Goal: Manage account settings

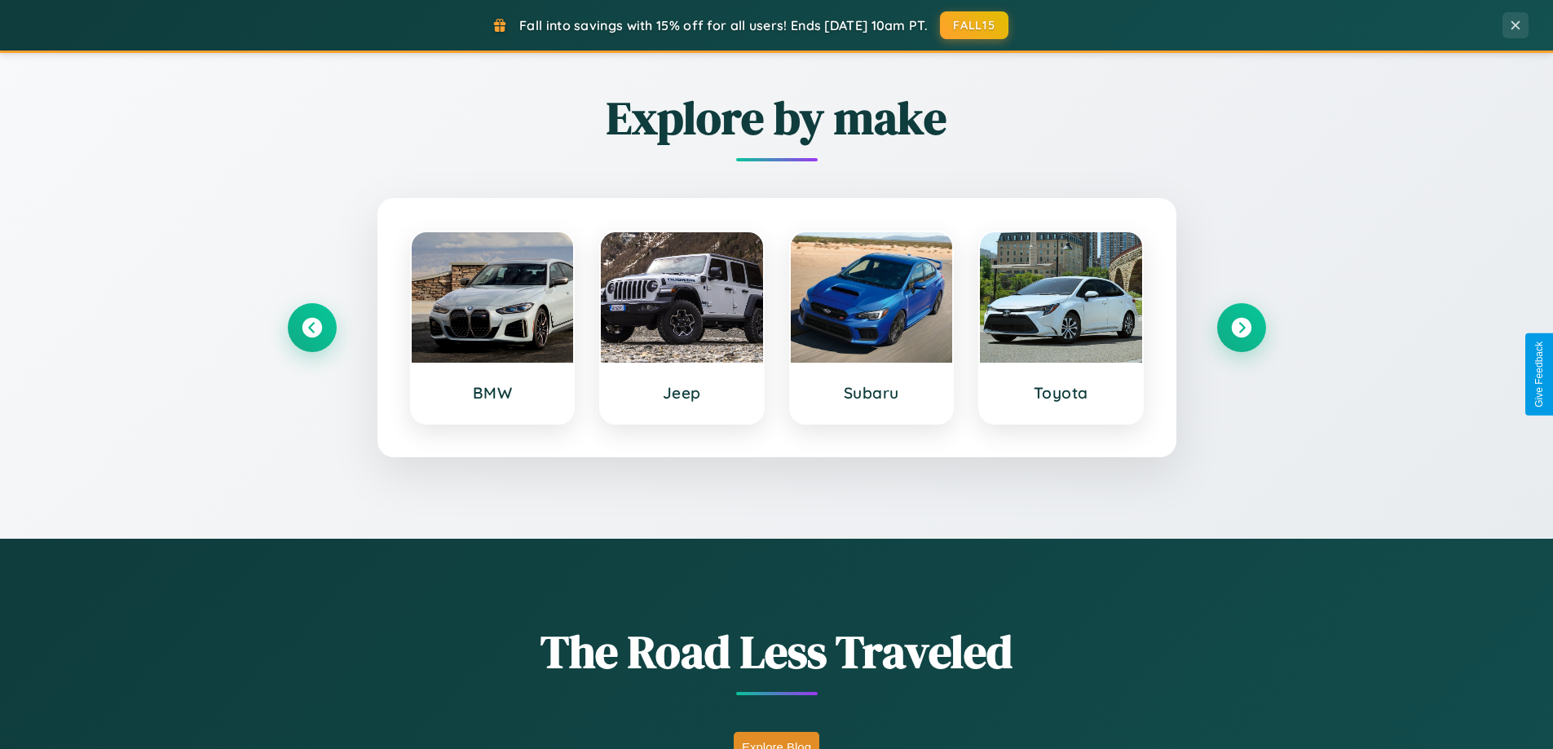
scroll to position [3138, 0]
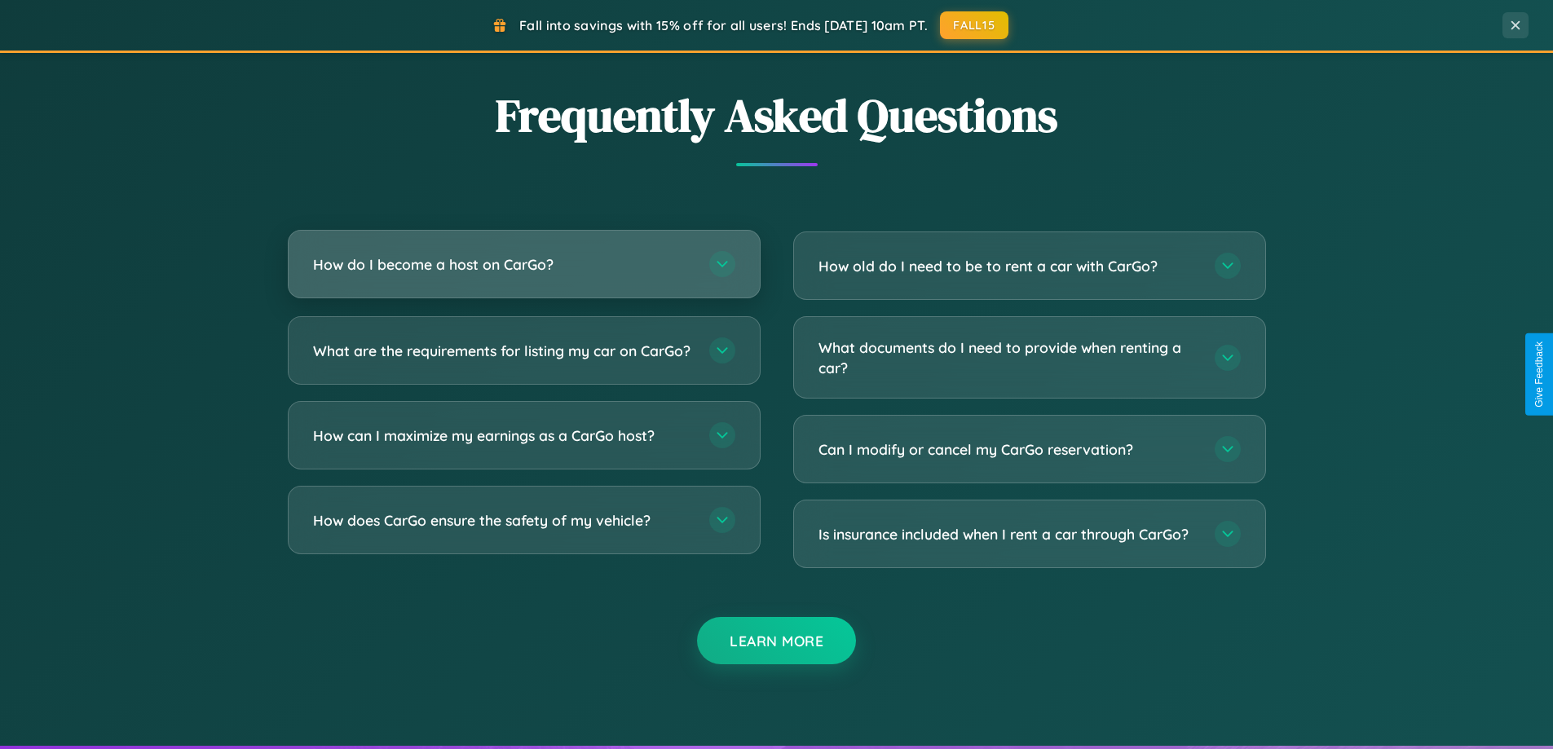
click at [523, 266] on h3 "How do I become a host on CarGo?" at bounding box center [503, 264] width 380 height 20
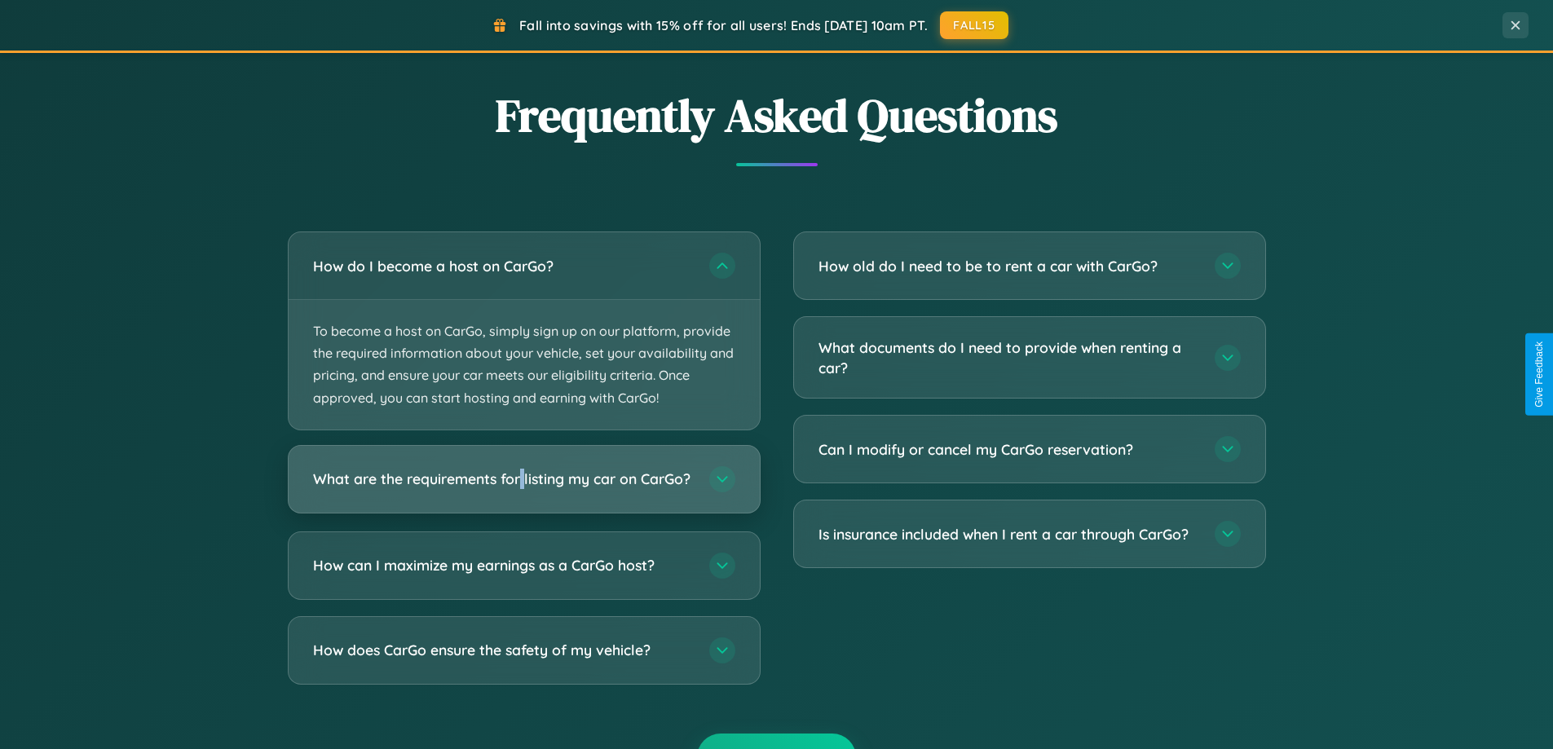
click at [523, 486] on h3 "What are the requirements for listing my car on CarGo?" at bounding box center [503, 479] width 380 height 20
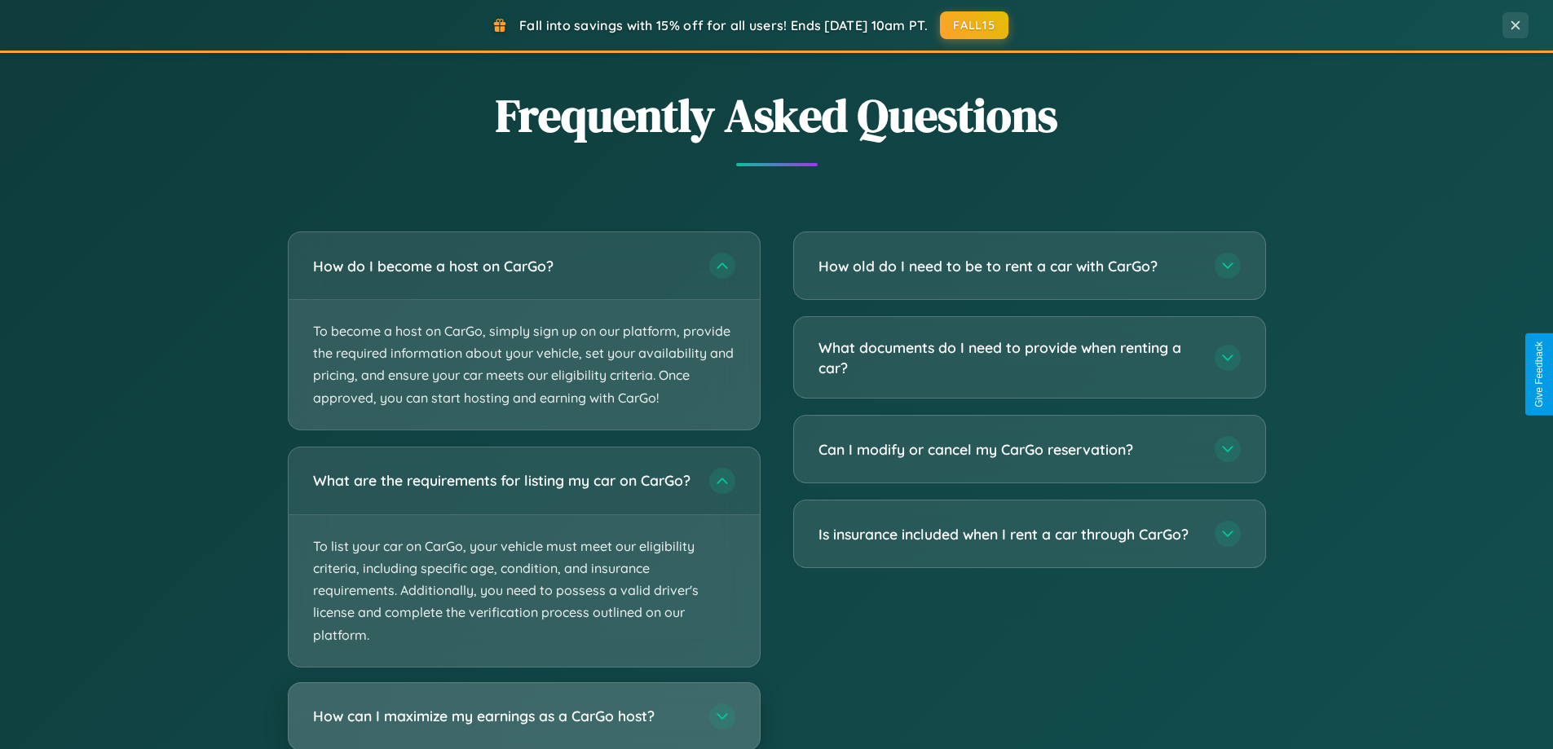
click at [523, 722] on h3 "How can I maximize my earnings as a CarGo host?" at bounding box center [503, 716] width 380 height 20
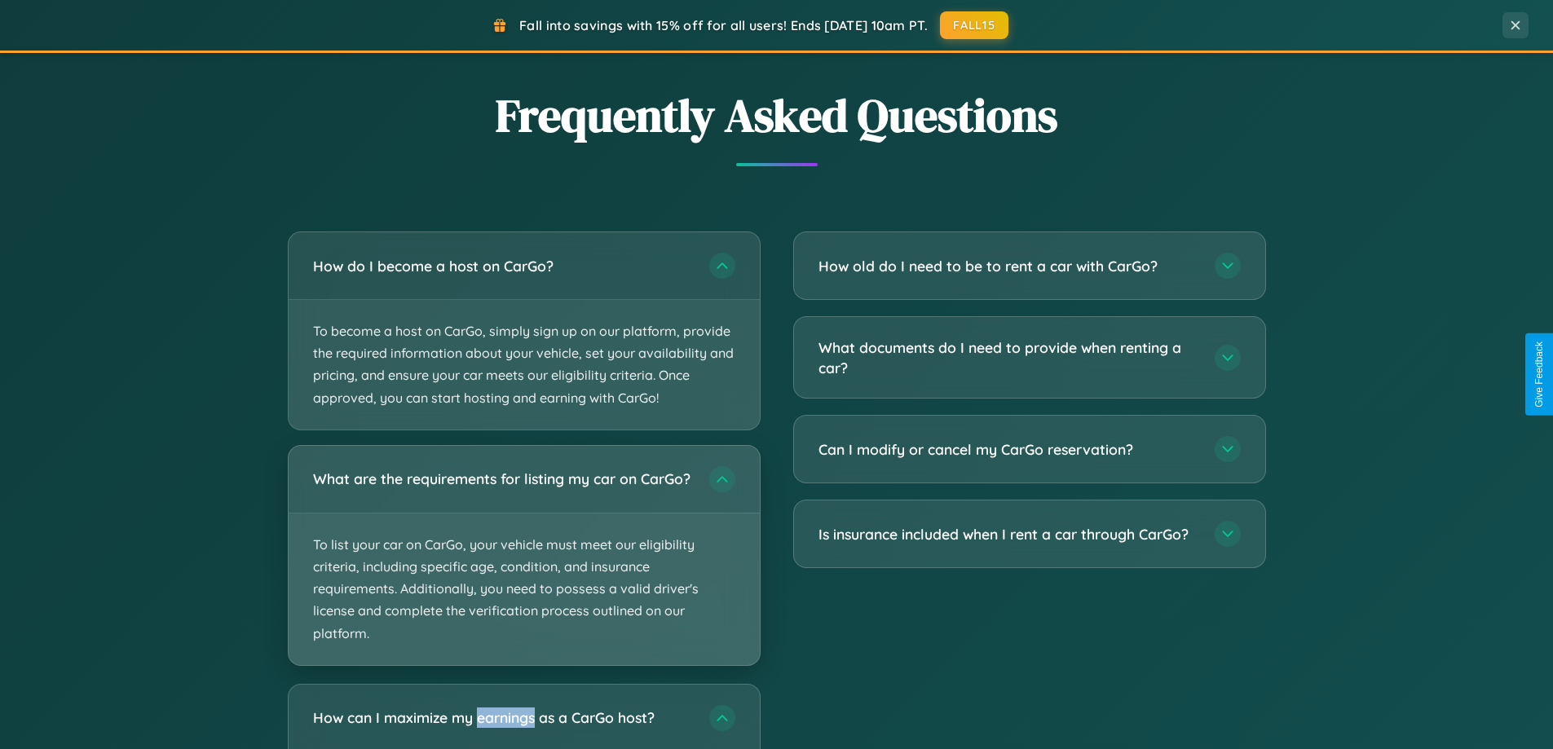
click at [523, 563] on p "To list your car on CarGo, your vehicle must meet our eligibility criteria, inc…" at bounding box center [524, 590] width 471 height 152
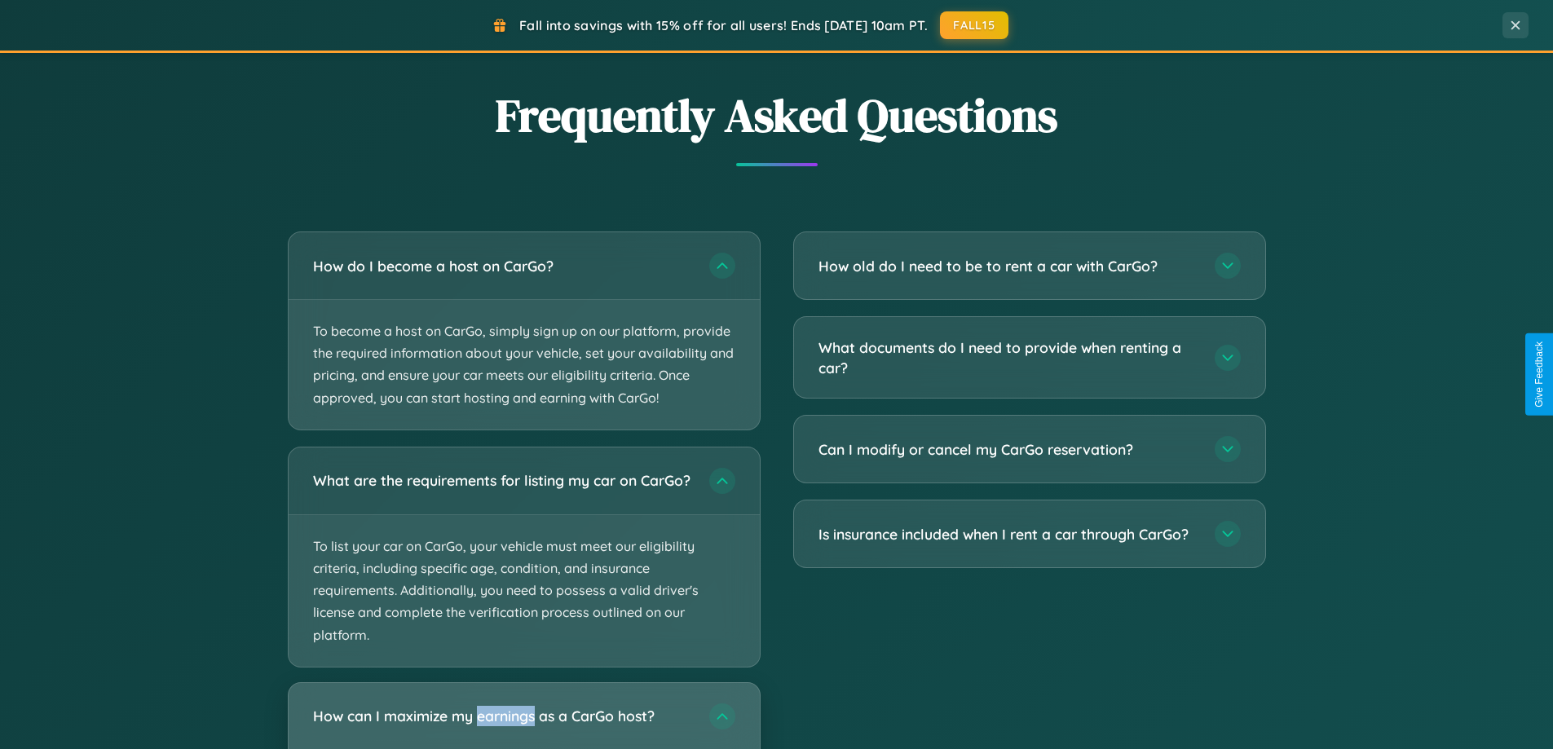
click at [523, 722] on h3 "How can I maximize my earnings as a CarGo host?" at bounding box center [503, 716] width 380 height 20
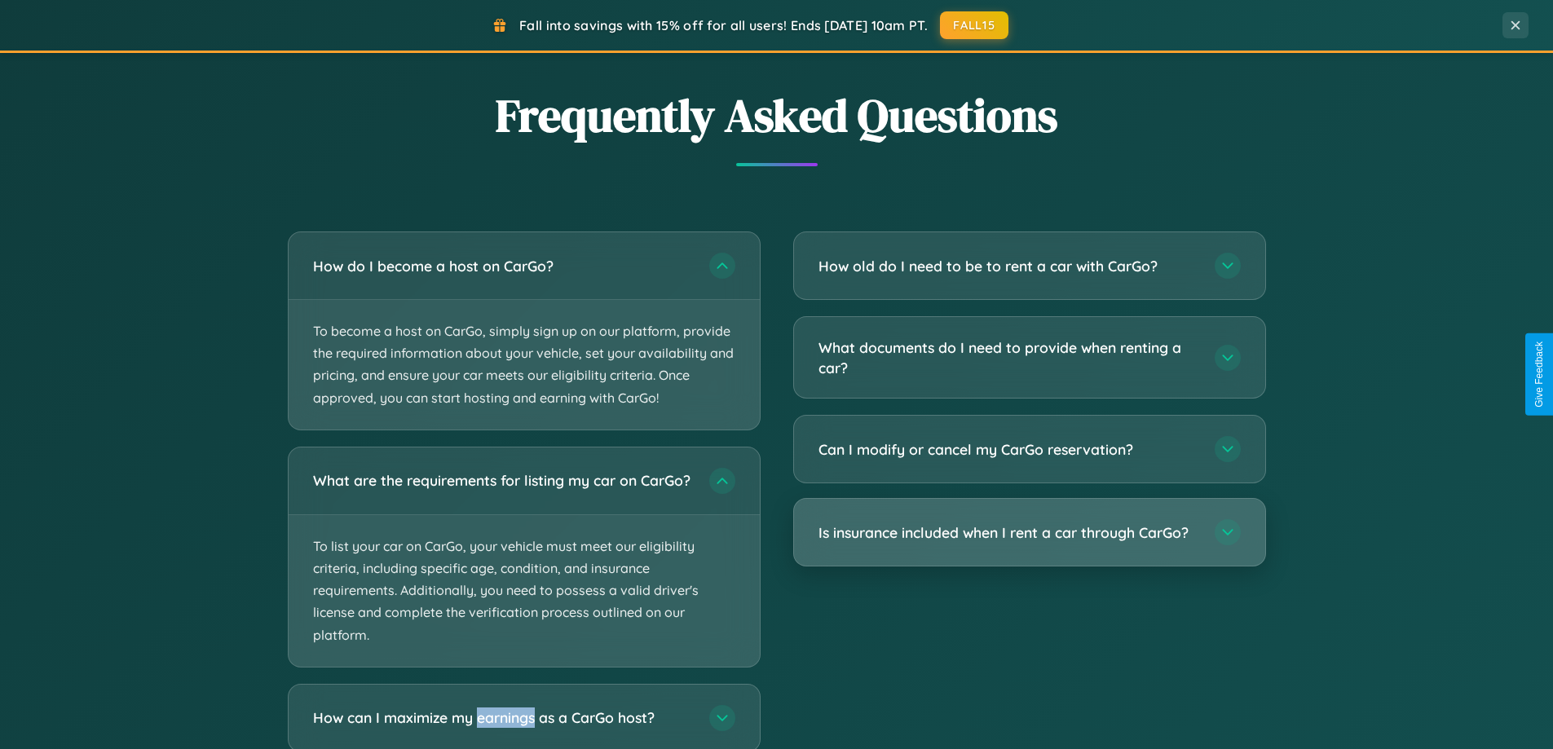
click at [1029, 532] on h3 "Is insurance included when I rent a car through CarGo?" at bounding box center [1009, 533] width 380 height 20
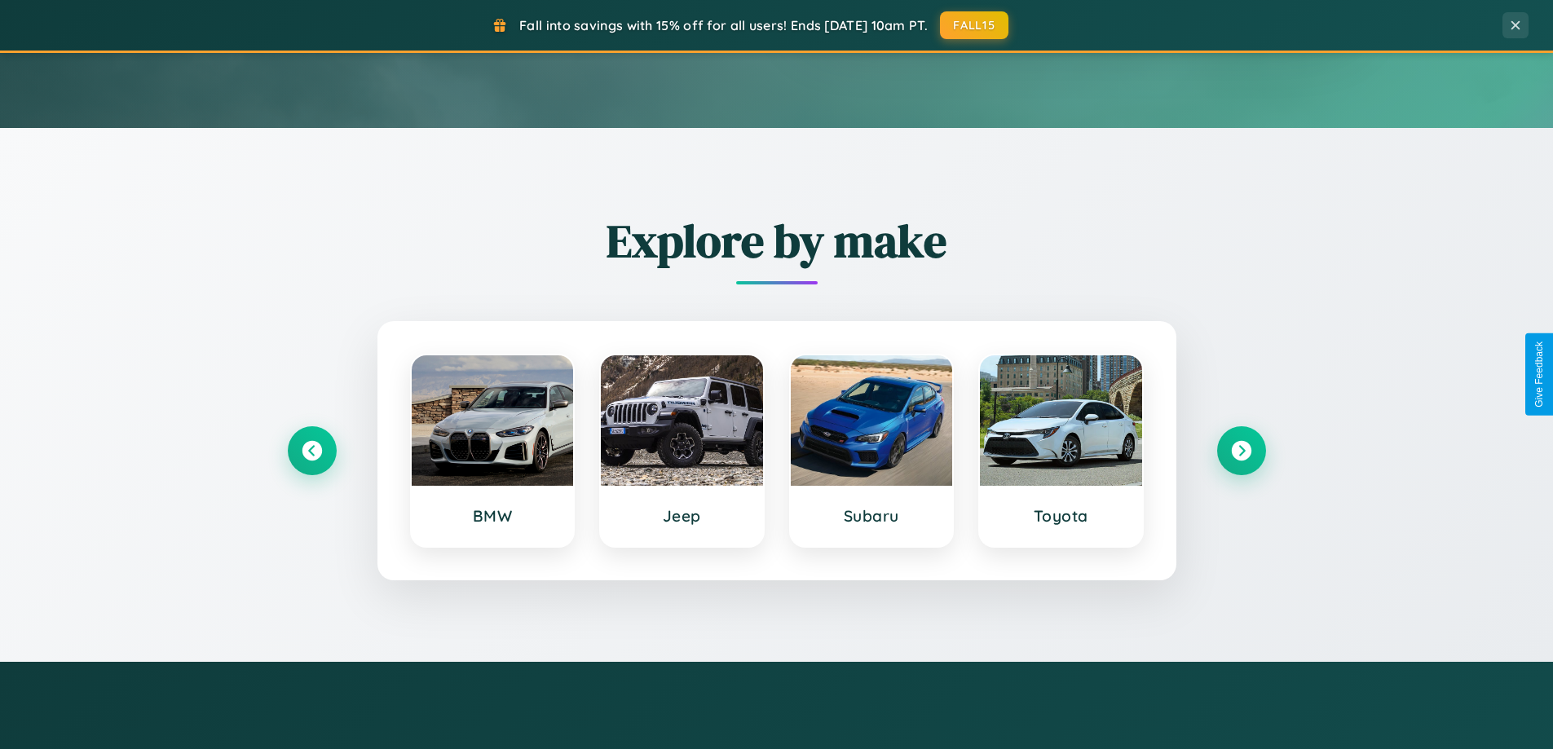
scroll to position [0, 0]
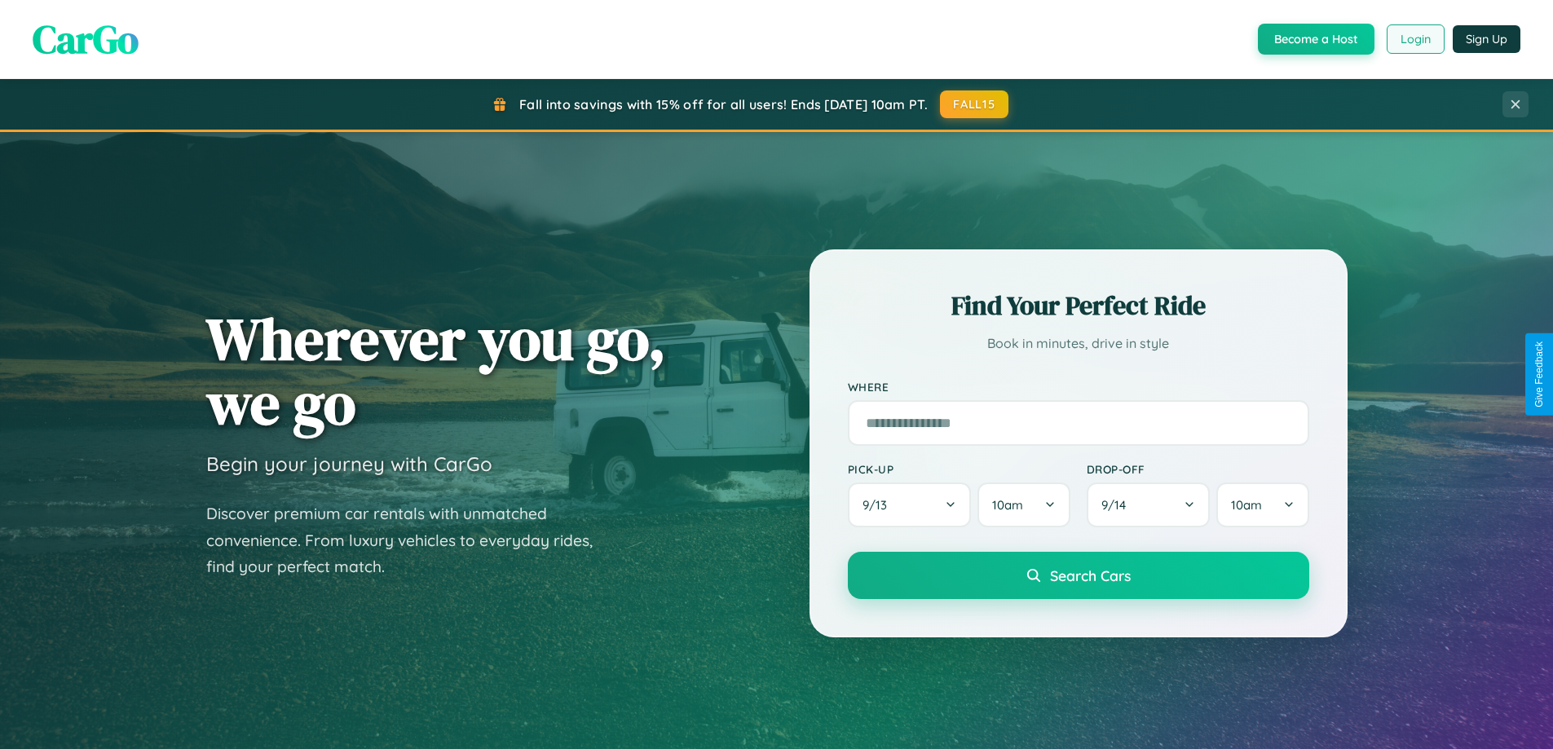
click at [1415, 39] on button "Login" at bounding box center [1416, 38] width 58 height 29
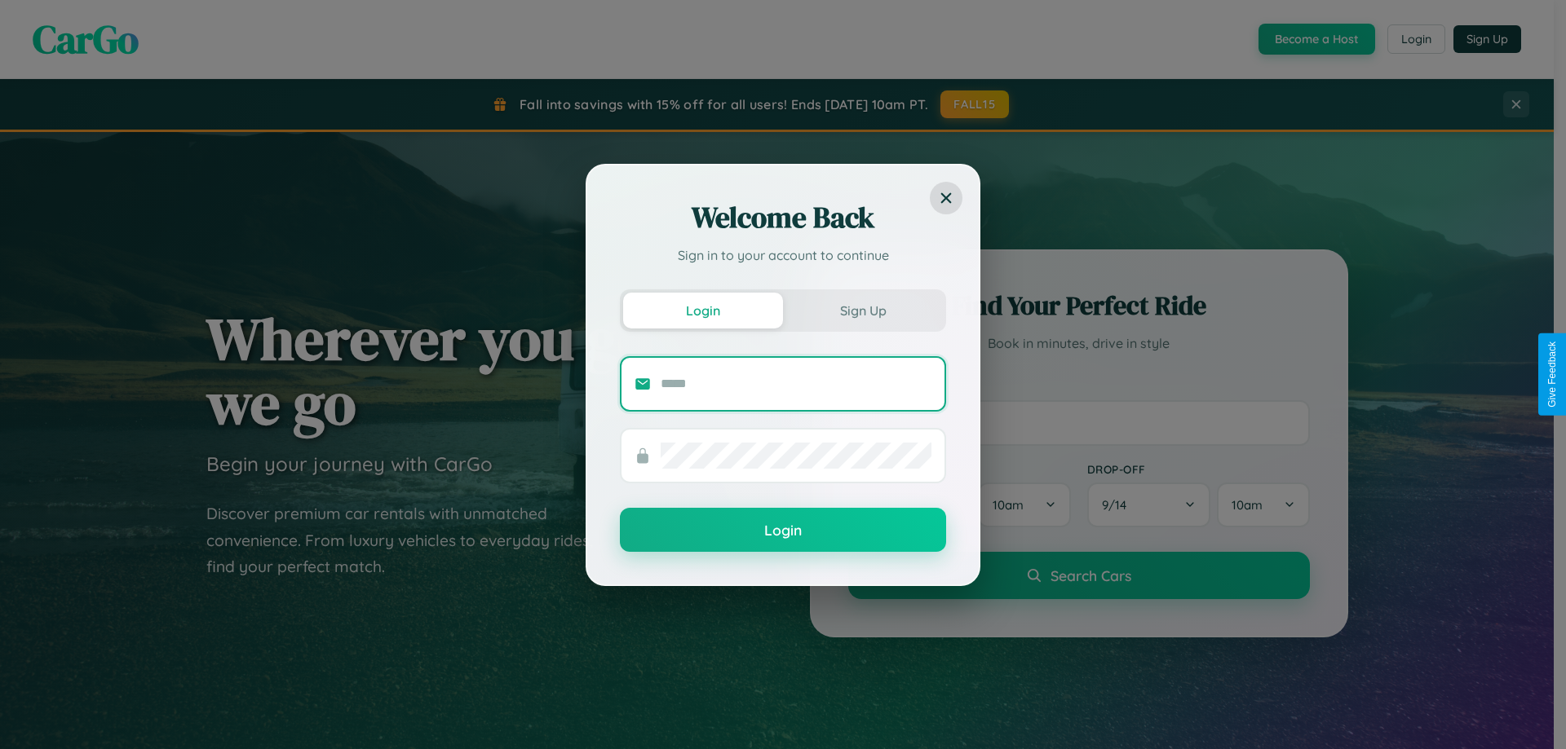
click at [796, 383] on input "text" at bounding box center [795, 384] width 271 height 26
type input "**********"
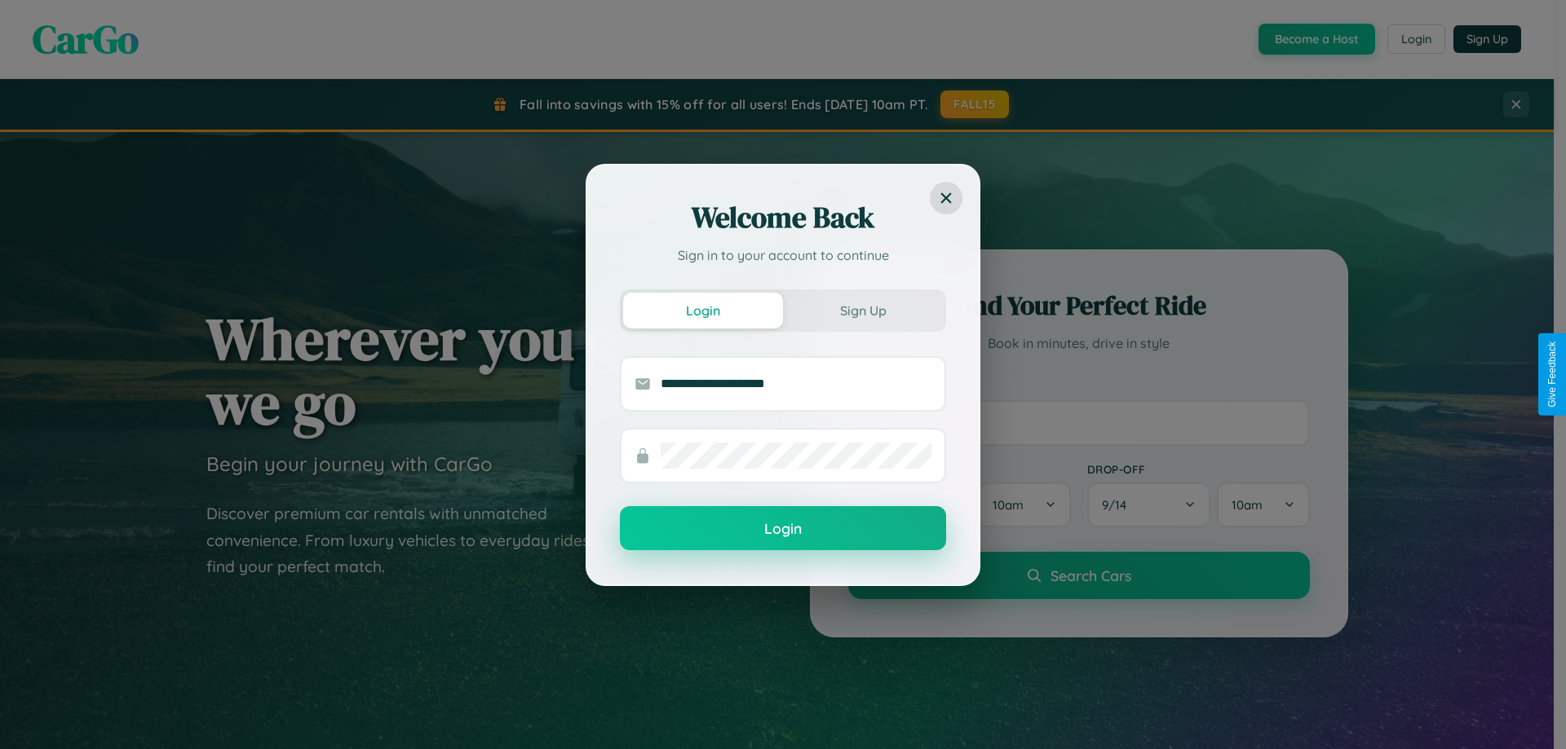
click at [783, 529] on button "Login" at bounding box center [783, 528] width 326 height 44
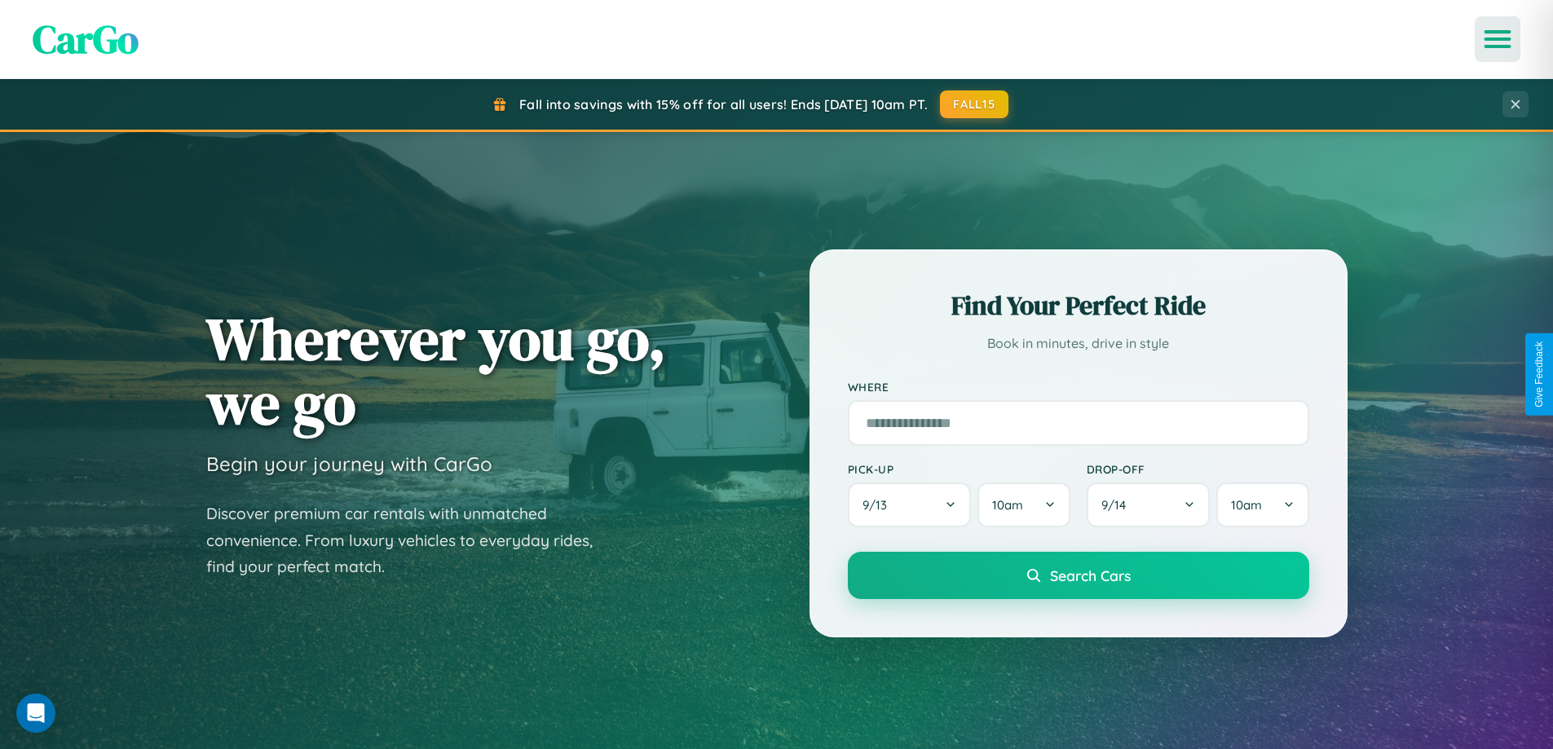
click at [1498, 39] on icon "Open menu" at bounding box center [1499, 39] width 24 height 15
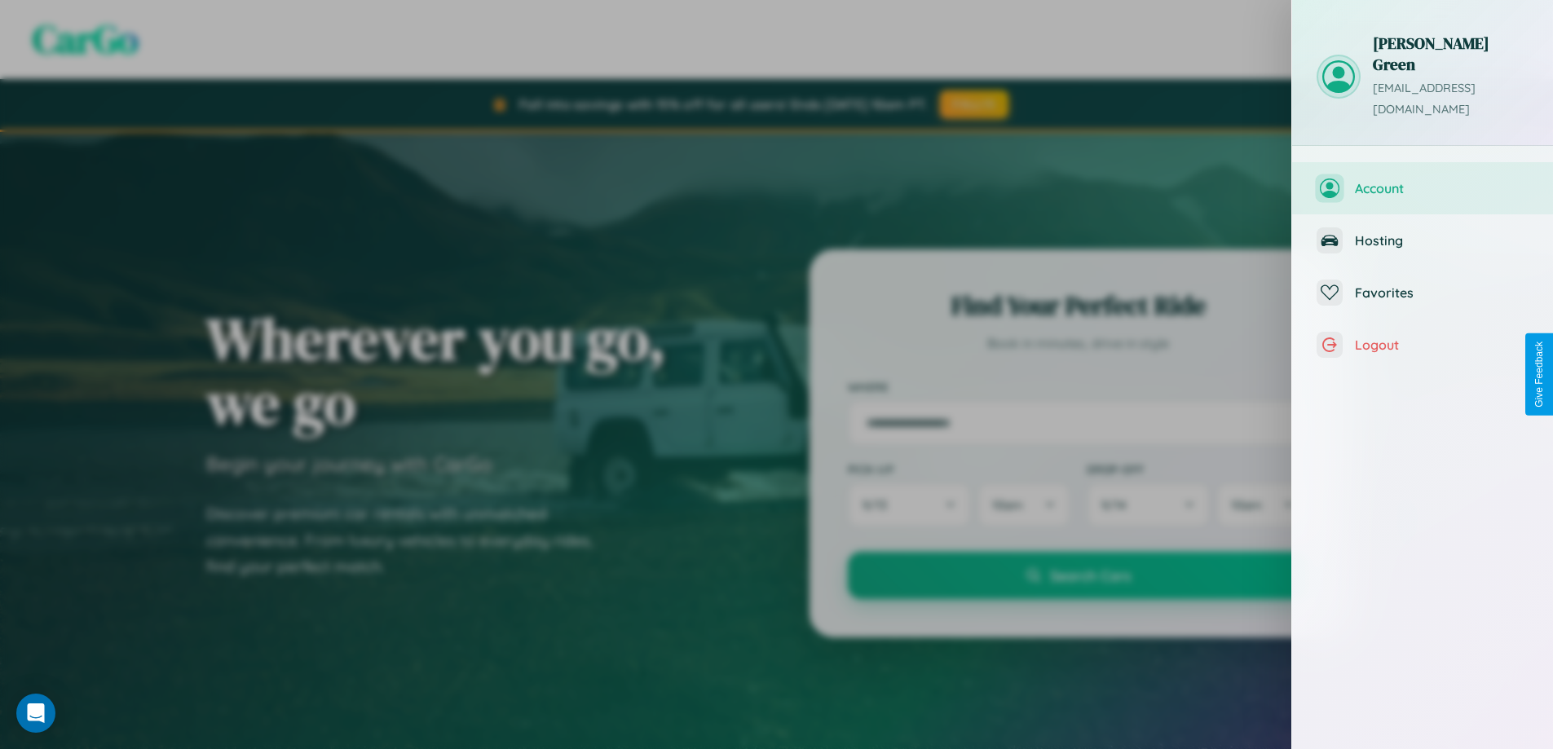
click at [1423, 180] on span "Account" at bounding box center [1442, 188] width 174 height 16
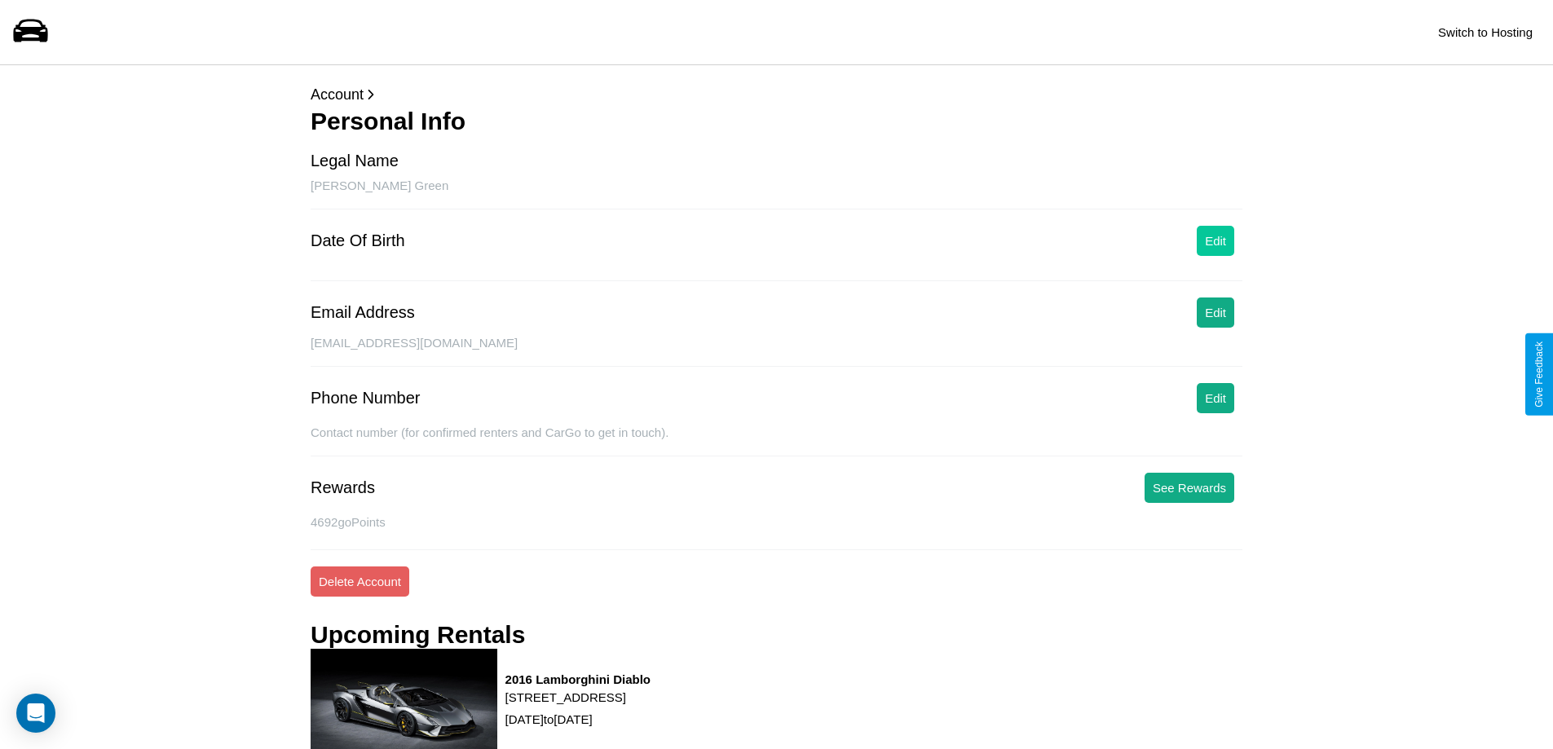
click at [1216, 241] on button "Edit" at bounding box center [1216, 241] width 38 height 30
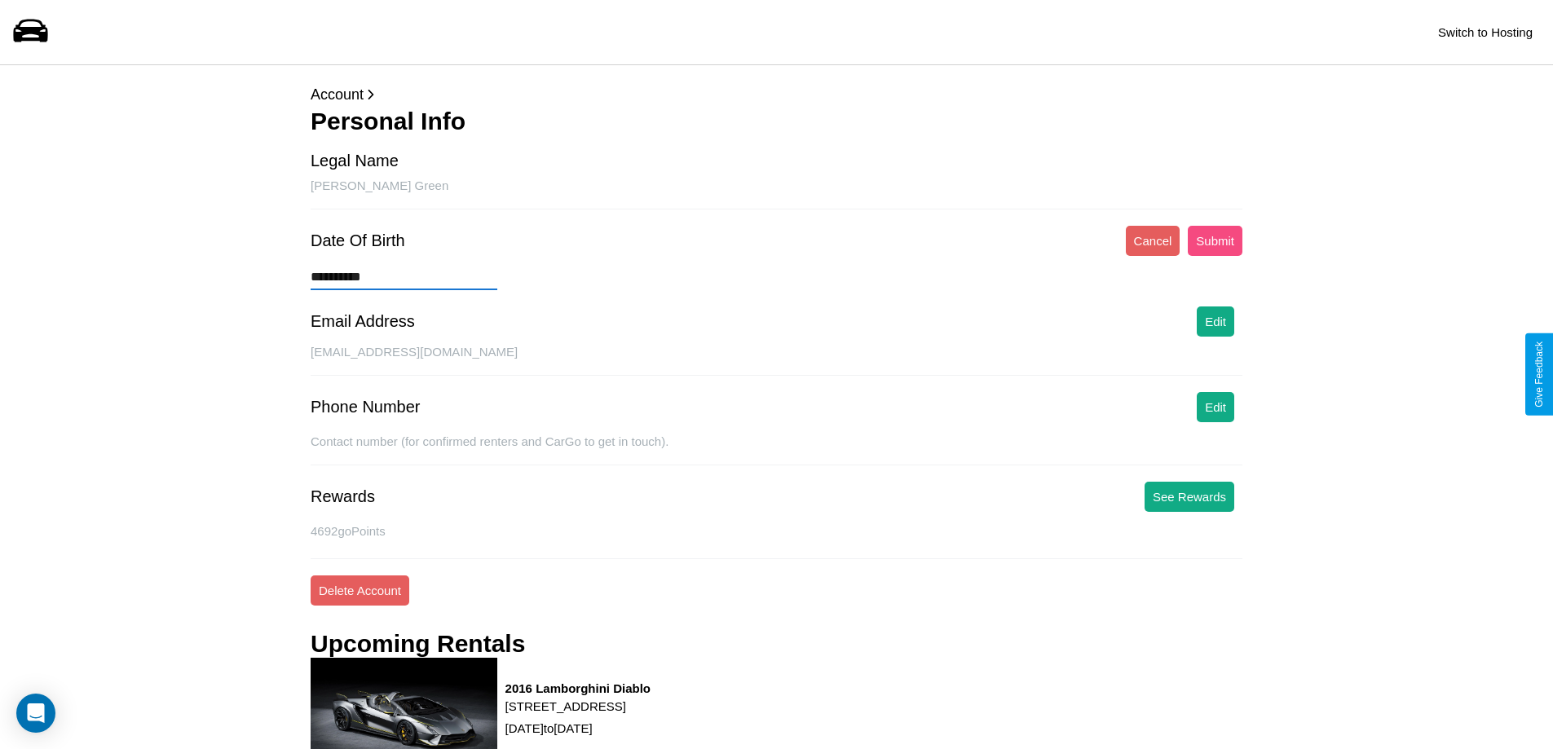
type input "**********"
click at [1215, 241] on button "Submit" at bounding box center [1215, 241] width 55 height 30
